Goal: Transaction & Acquisition: Purchase product/service

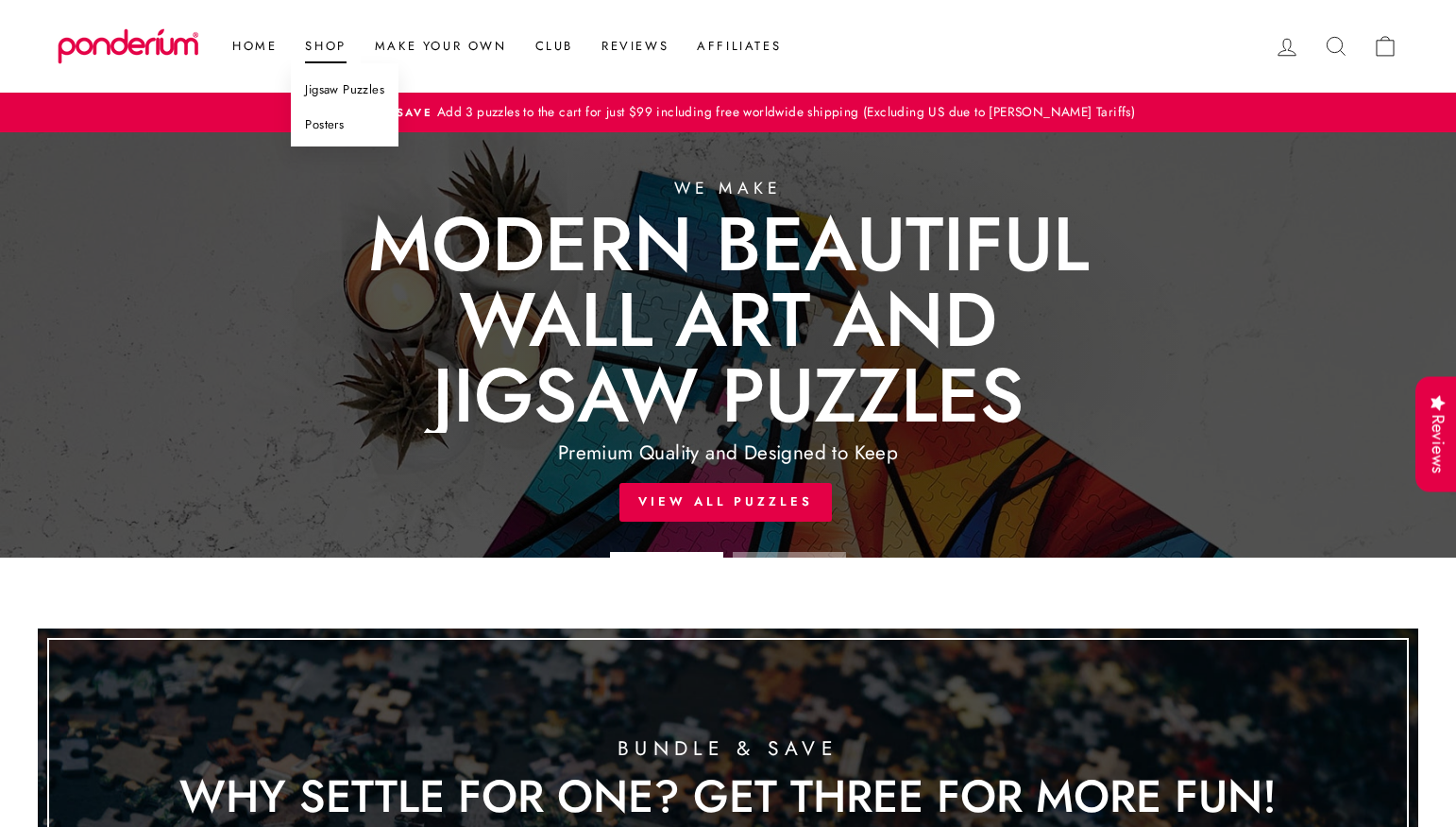
click at [328, 134] on link "Posters" at bounding box center [345, 125] width 108 height 35
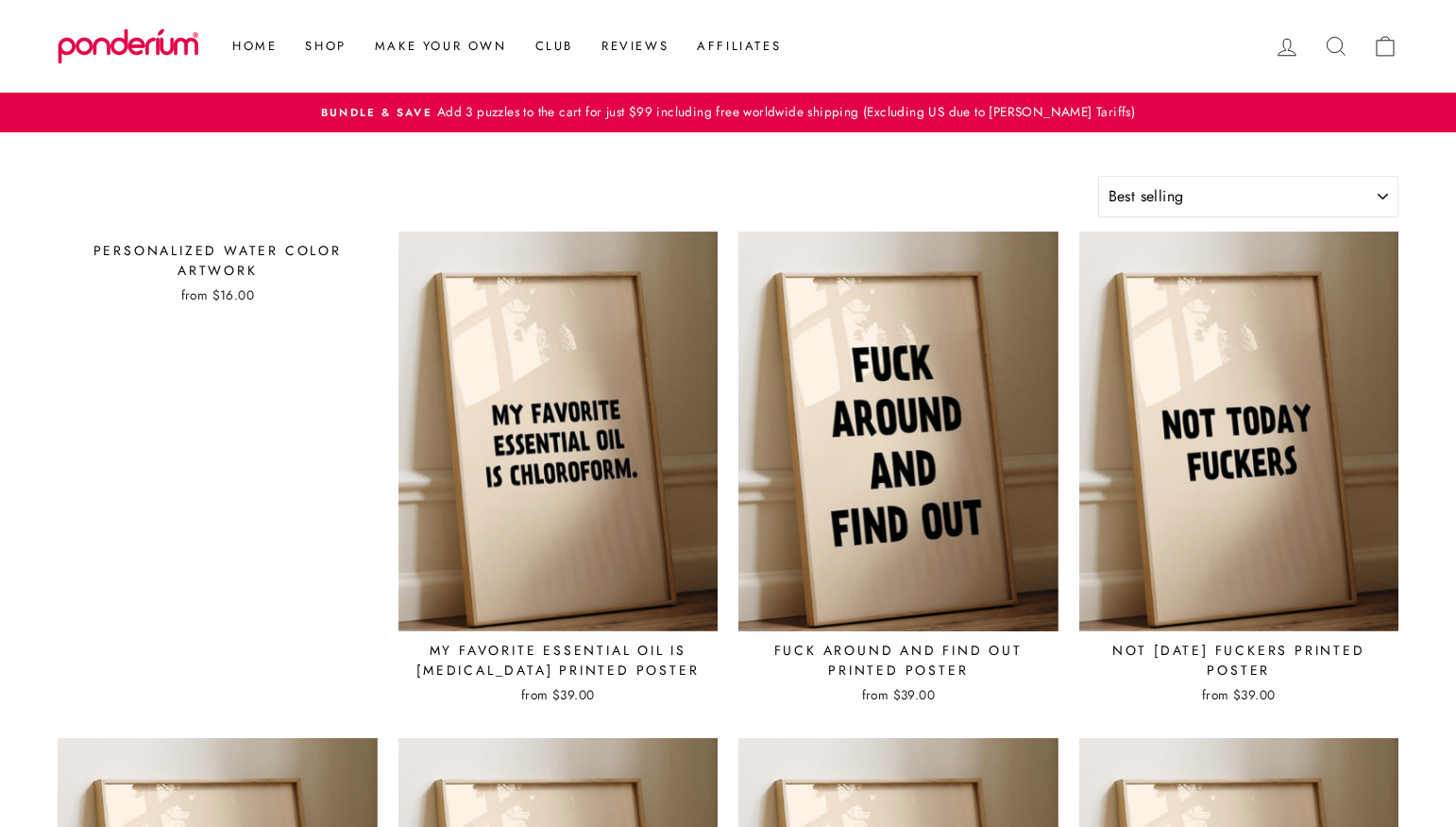
select select "best-selling"
click at [203, 266] on div "Personalized Water Color Artwork" at bounding box center [217, 260] width 320 height 39
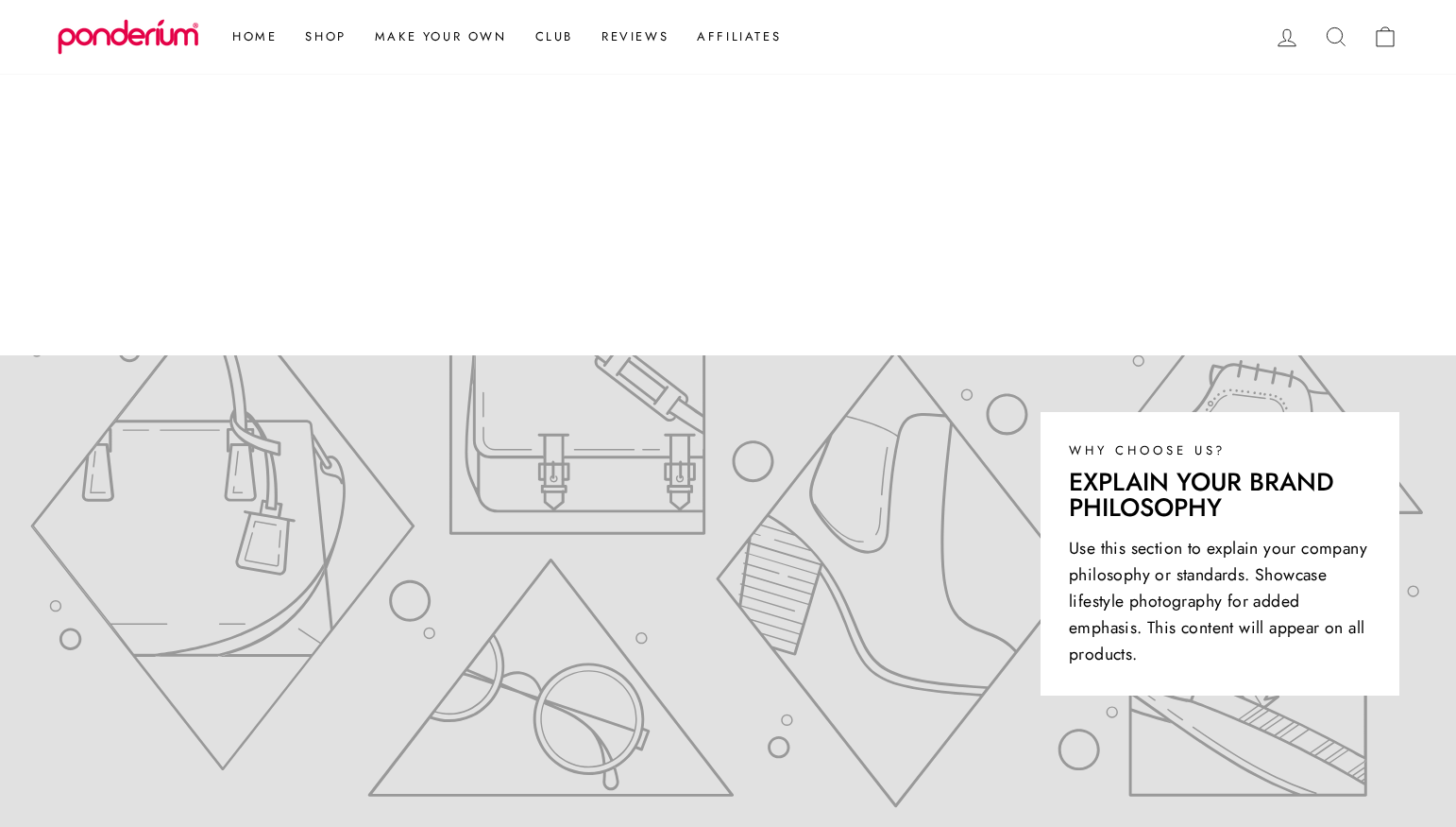
scroll to position [242, 0]
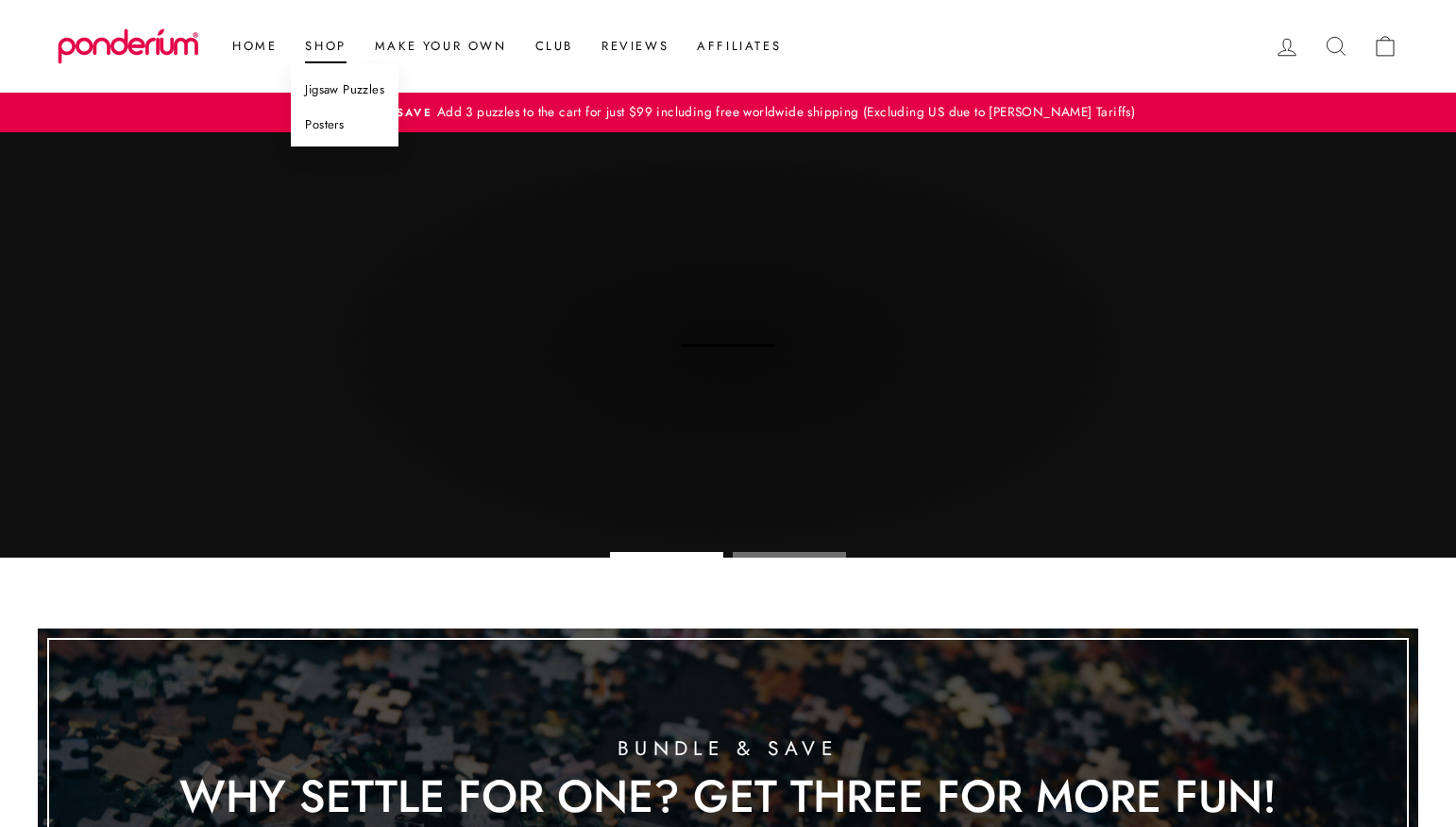
click at [323, 44] on link "Shop" at bounding box center [325, 45] width 69 height 34
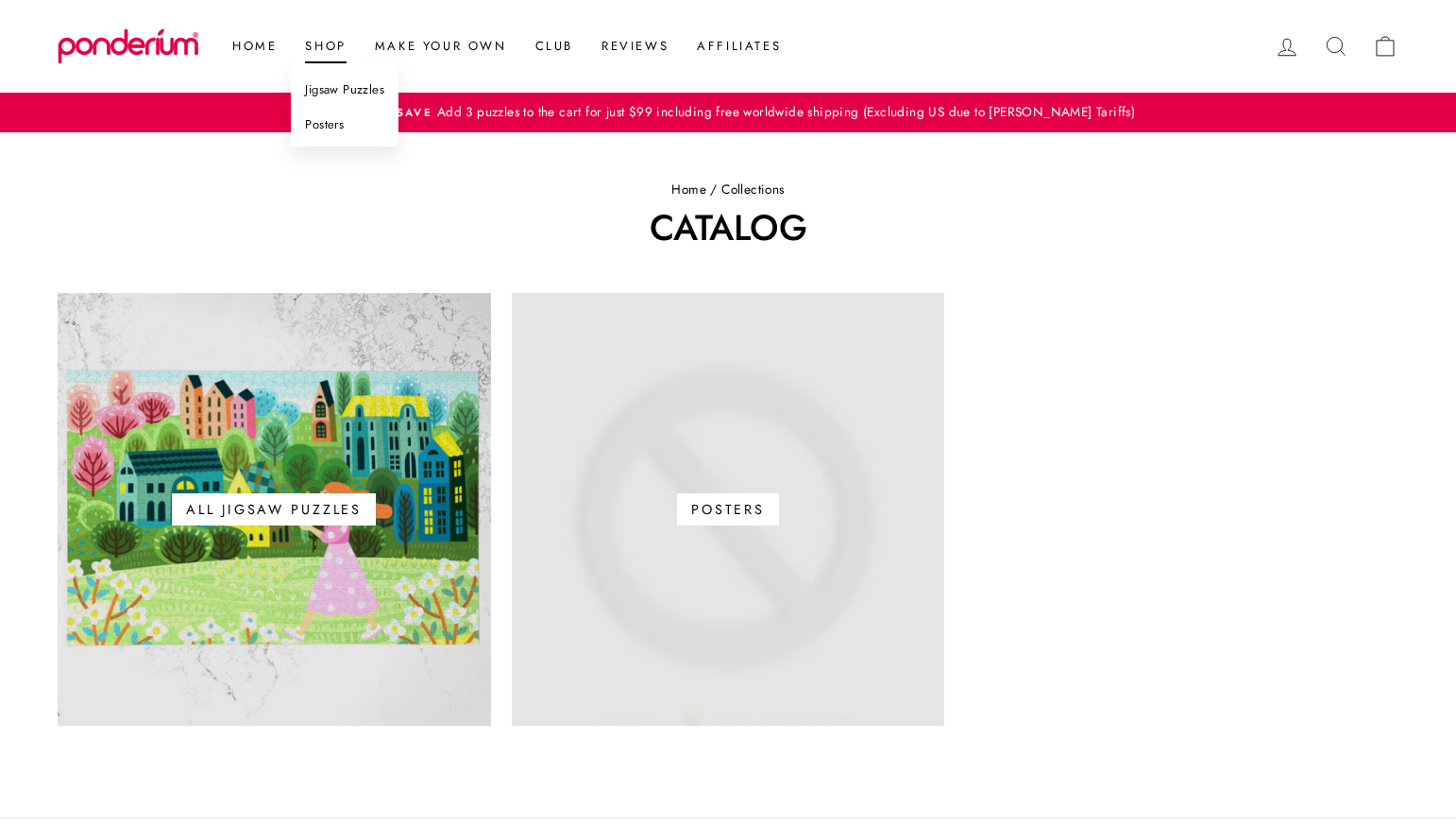
click at [329, 128] on link "Posters" at bounding box center [345, 125] width 108 height 35
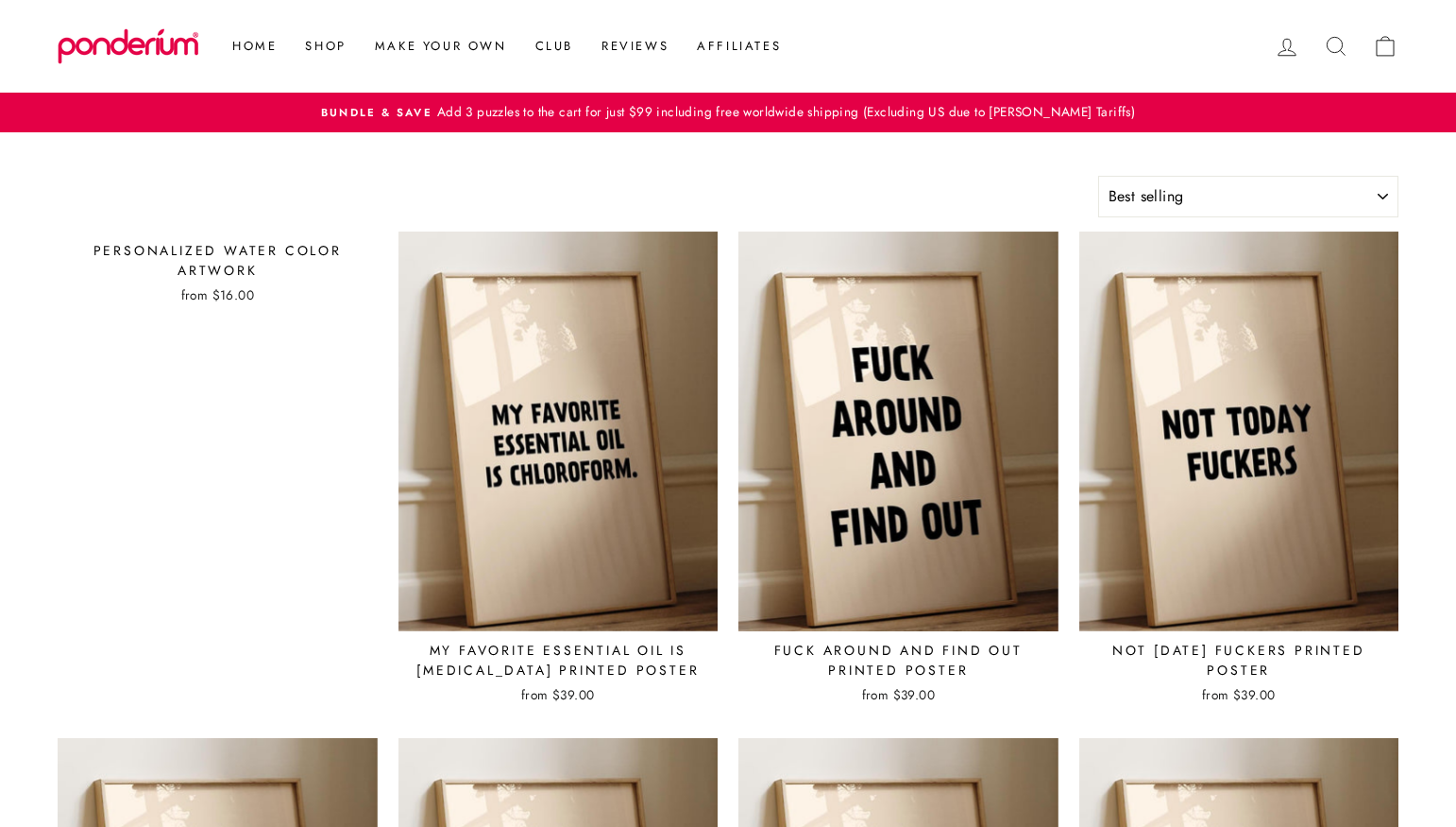
select select "best-selling"
click at [256, 297] on div "from $16.00" at bounding box center [217, 295] width 320 height 19
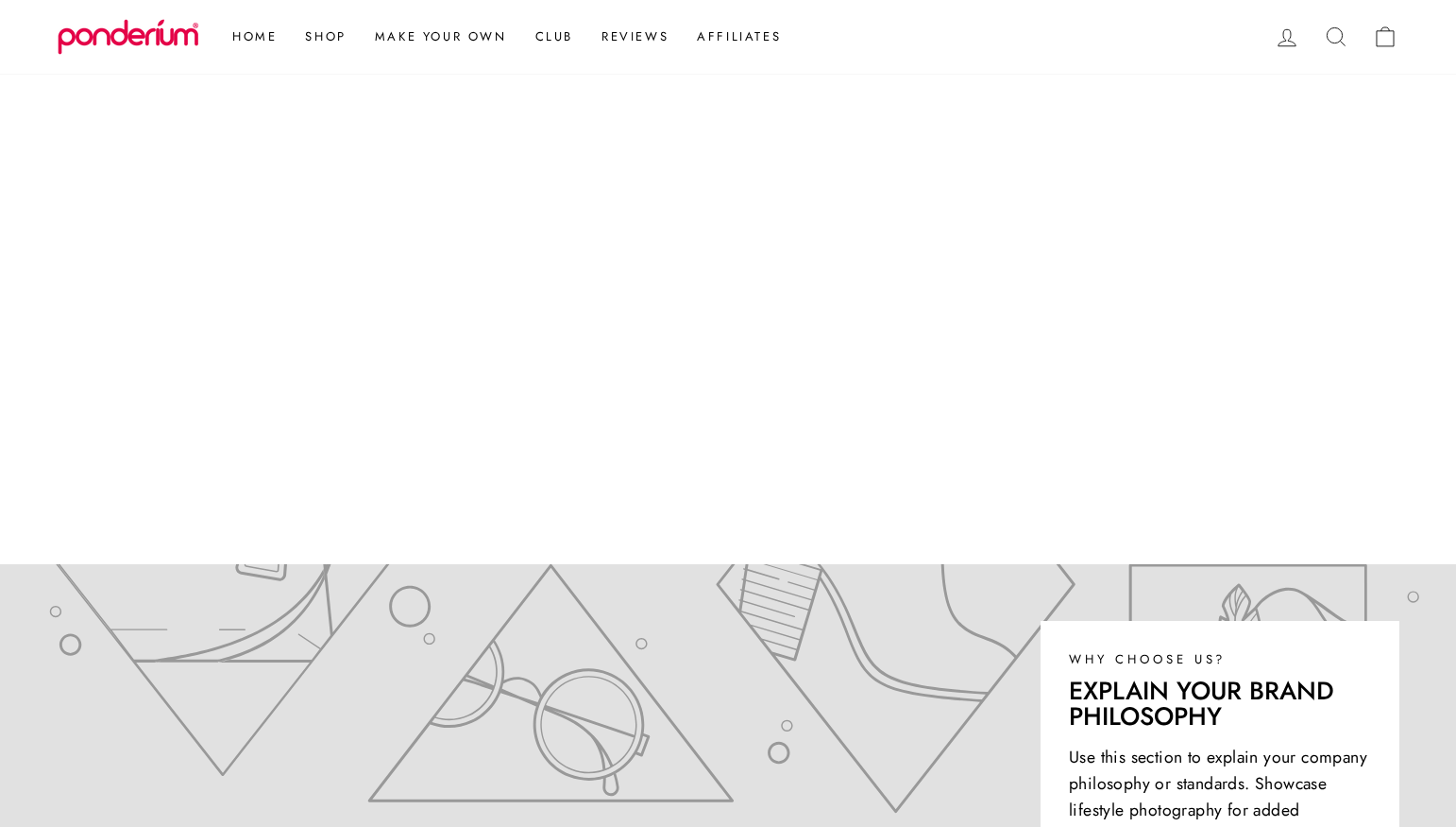
scroll to position [329, 0]
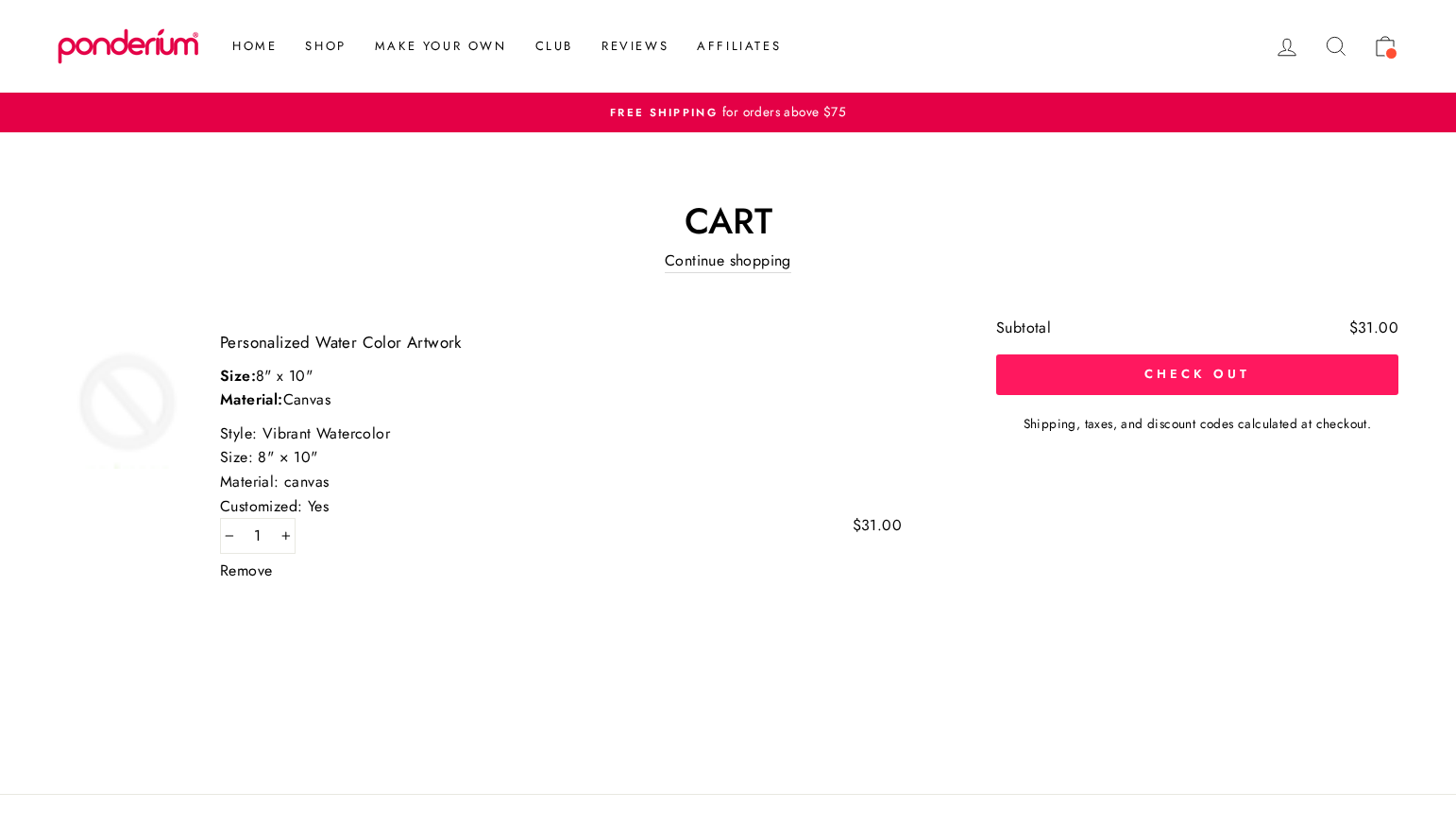
click at [1089, 372] on button "Check out" at bounding box center [1197, 374] width 402 height 39
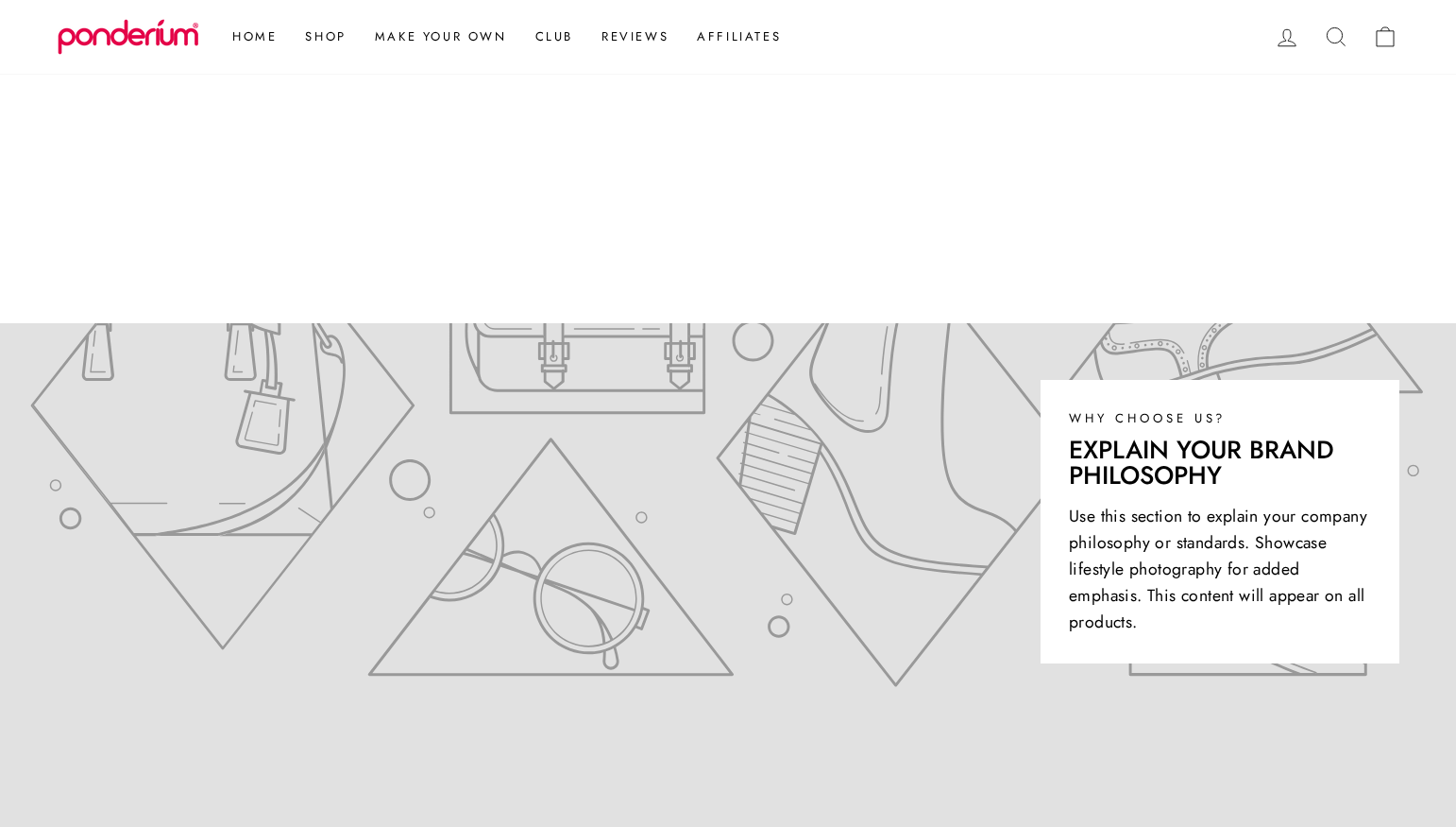
scroll to position [607, 0]
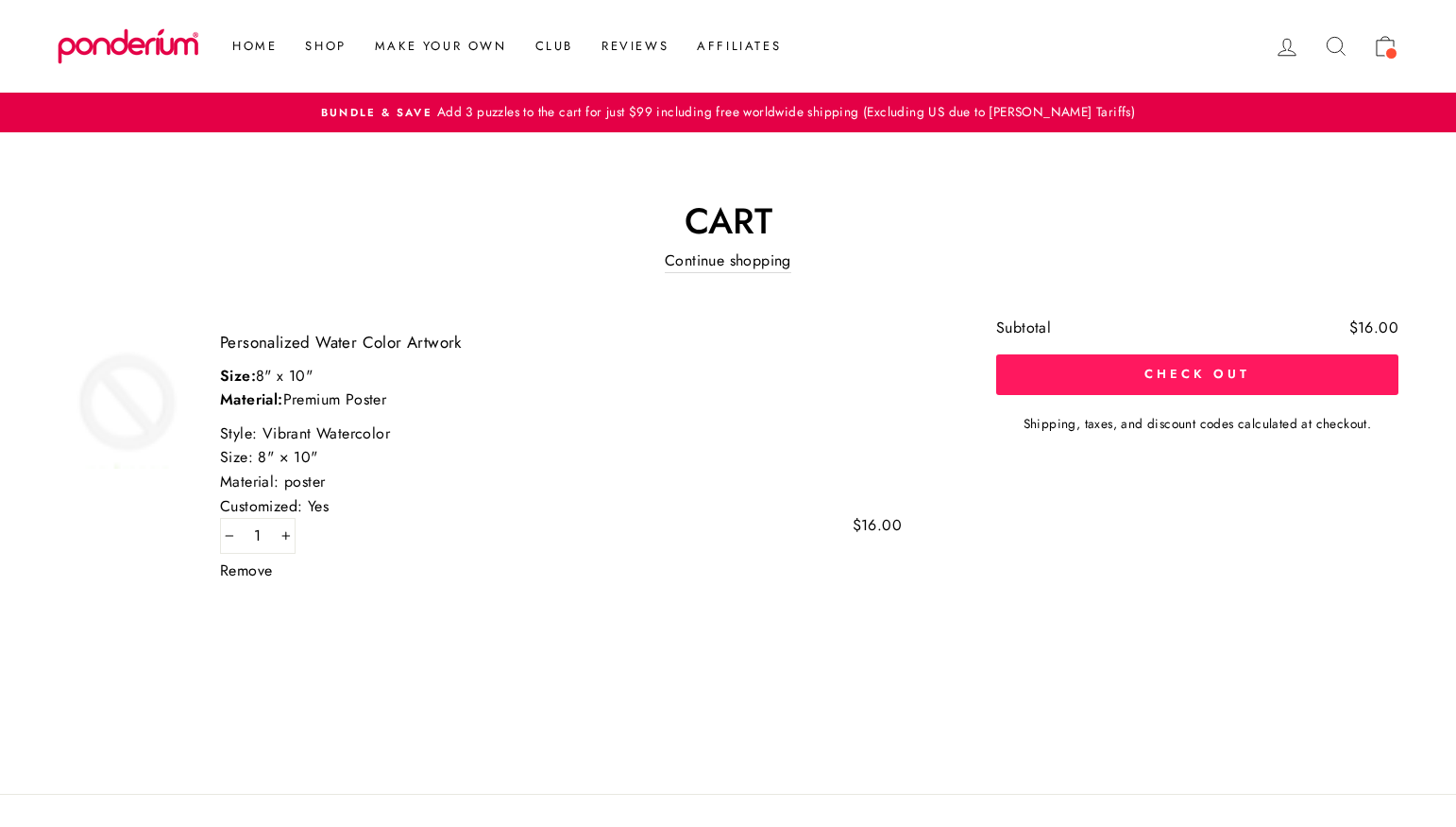
click at [1188, 384] on button "Check out" at bounding box center [1197, 374] width 402 height 39
